Goal: Task Accomplishment & Management: Use online tool/utility

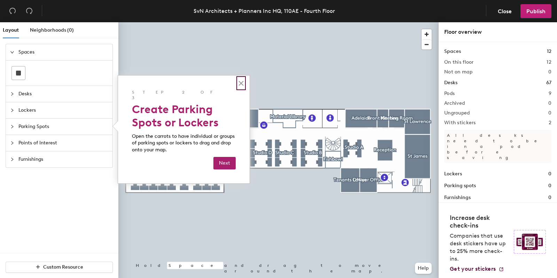
click at [241, 81] on button "×" at bounding box center [241, 83] width 7 height 11
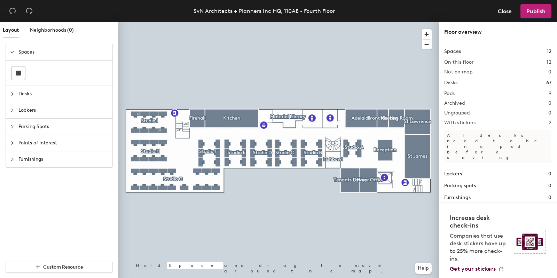
click at [202, 22] on div at bounding box center [278, 22] width 320 height 0
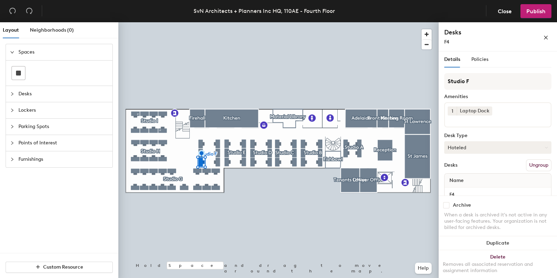
click at [480, 148] on button "Hoteled" at bounding box center [497, 147] width 107 height 13
click at [465, 168] on div "Assigned" at bounding box center [480, 169] width 70 height 10
click at [531, 13] on span "Publish" at bounding box center [535, 11] width 19 height 7
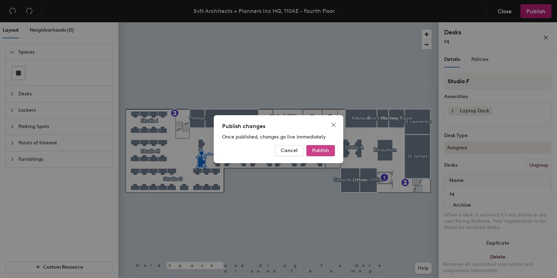
click at [324, 150] on span "Publish" at bounding box center [320, 151] width 17 height 6
